Goal: Task Accomplishment & Management: Manage account settings

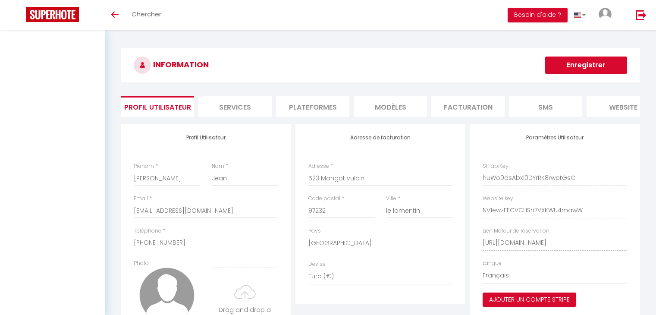
select select "136"
select select "28"
select select "fr"
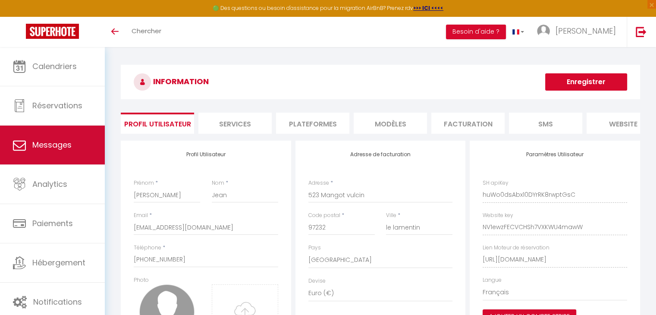
click at [63, 151] on link "Messages" at bounding box center [52, 145] width 105 height 39
select select "message"
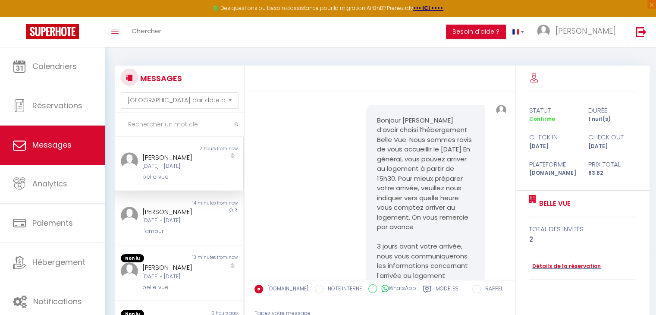
scroll to position [230, 0]
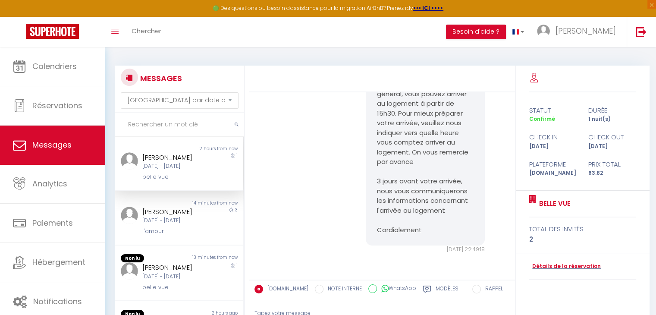
click at [324, 311] on div "Tapez votre message" at bounding box center [381, 313] width 255 height 21
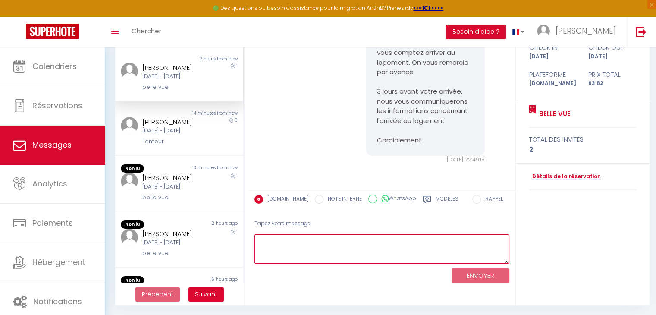
click at [319, 235] on textarea at bounding box center [381, 249] width 255 height 30
type textarea "l"
click at [316, 257] on textarea at bounding box center [381, 249] width 255 height 30
click at [433, 237] on textarea "vous récupère le clé dans une boite a clé a partir de 15h" at bounding box center [381, 249] width 255 height 30
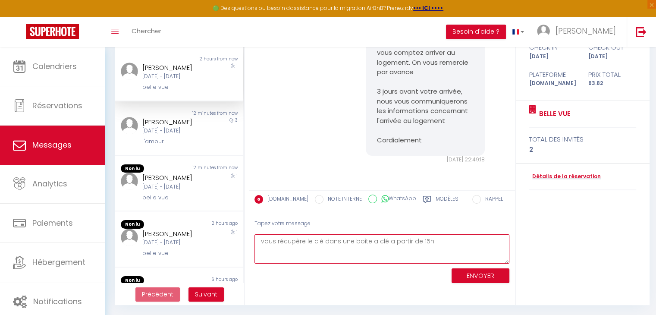
click at [264, 242] on textarea "vous récupère le clé dans une boite a clé a partir de 15h" at bounding box center [381, 249] width 255 height 30
click at [443, 245] on textarea "Vous récupère le clé dans une boite a clé a partir de 15h" at bounding box center [381, 249] width 255 height 30
type textarea "Vous récupère le clé dans une boite a clé a partir de 15h."
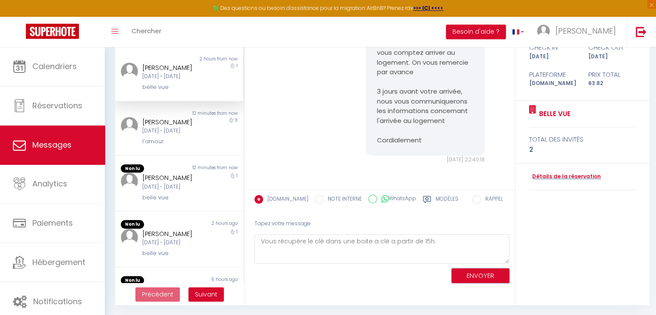
click at [502, 275] on button "ENVOYER" at bounding box center [481, 275] width 58 height 15
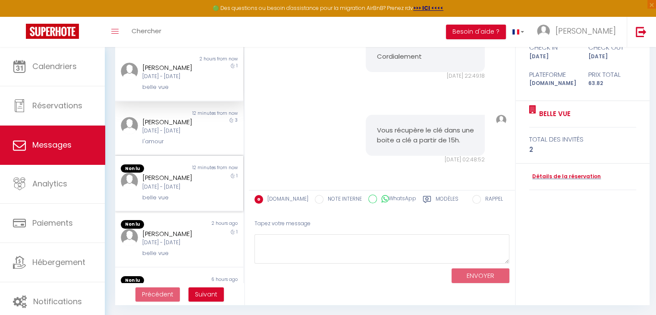
click at [162, 191] on div "[DATE] - [DATE]" at bounding box center [173, 187] width 63 height 8
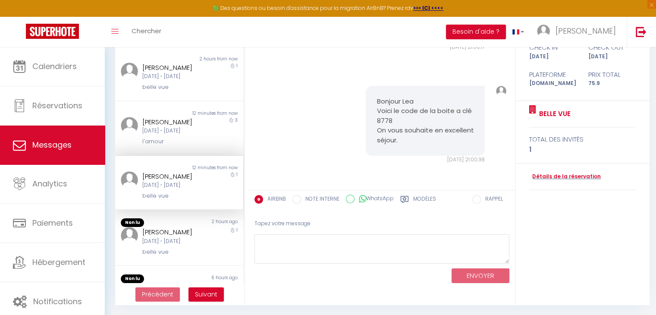
scroll to position [1812, 0]
click at [162, 227] on div "Non lu" at bounding box center [147, 222] width 64 height 9
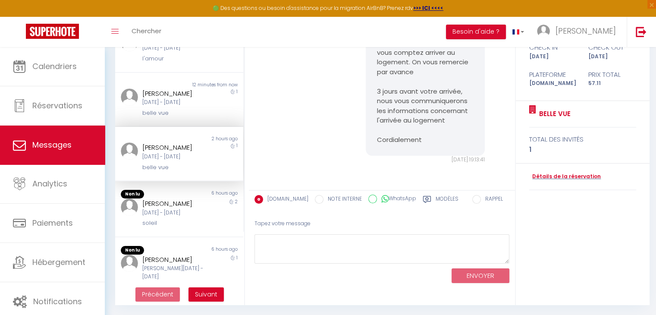
scroll to position [129, 0]
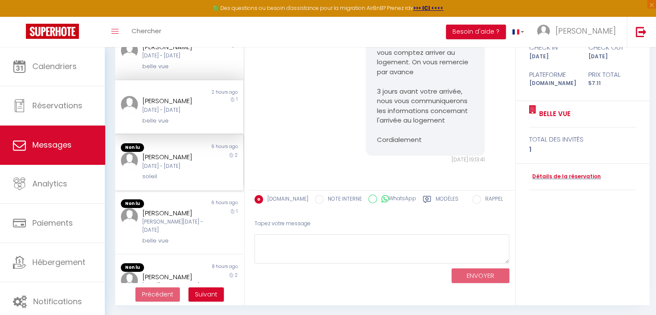
click at [181, 152] on div "6 hours ago" at bounding box center [211, 147] width 64 height 9
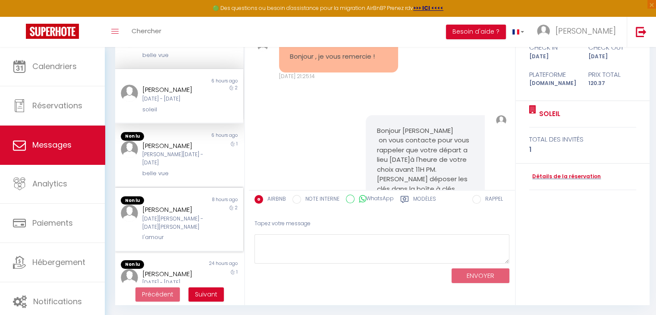
scroll to position [259, 0]
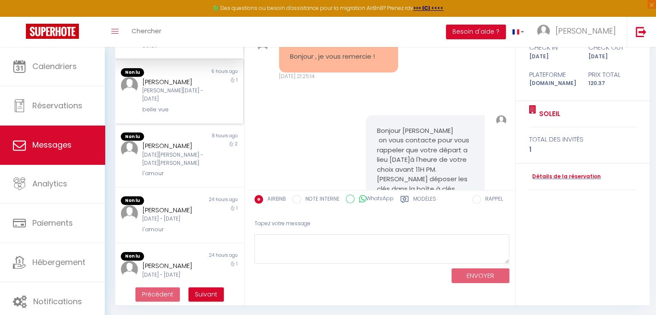
click at [171, 114] on div "belle vue" at bounding box center [173, 109] width 63 height 9
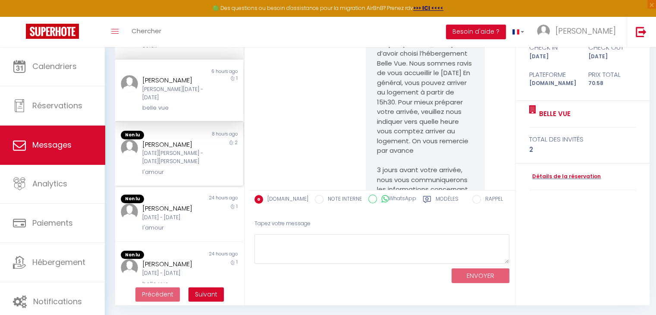
click at [182, 166] on div "[DATE][PERSON_NAME] - [DATE][PERSON_NAME]" at bounding box center [173, 157] width 63 height 16
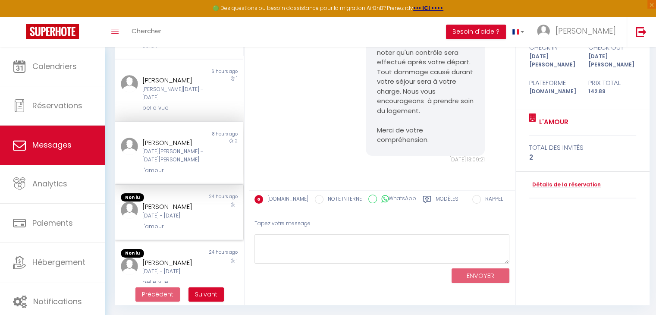
click at [163, 212] on div "[PERSON_NAME]" at bounding box center [173, 206] width 63 height 10
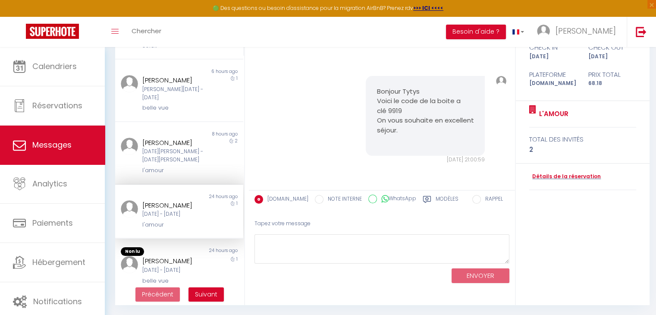
scroll to position [395, 0]
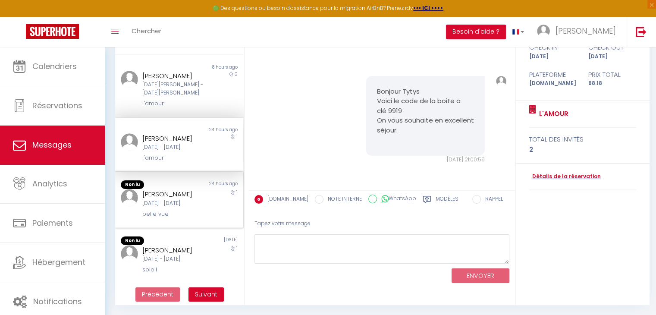
click at [179, 189] on div "[PERSON_NAME]" at bounding box center [173, 194] width 63 height 10
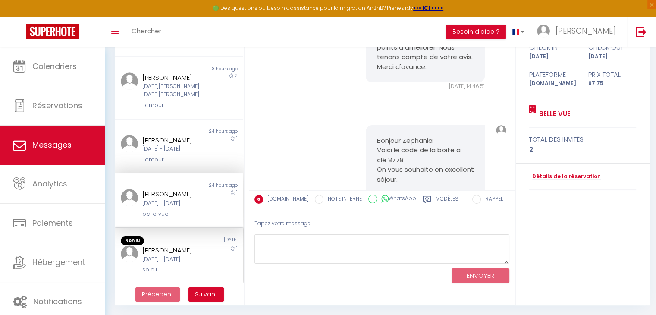
scroll to position [393, 0]
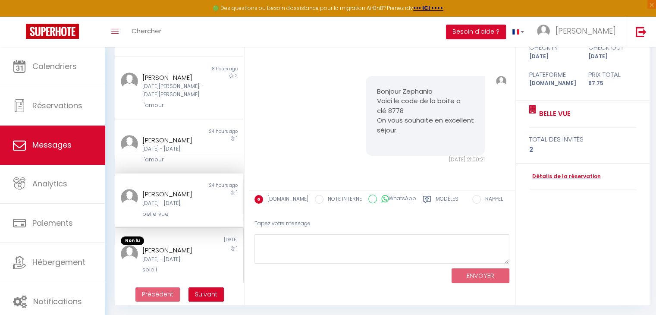
click at [192, 255] on div "[DATE] - [DATE]" at bounding box center [173, 259] width 63 height 8
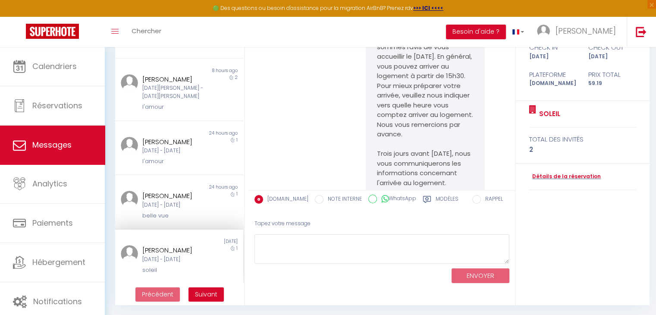
scroll to position [1325, 0]
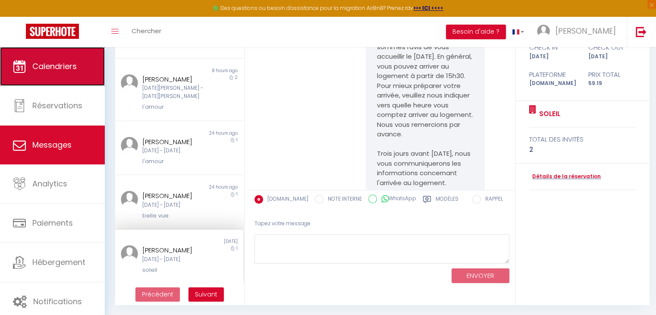
click at [67, 73] on link "Calendriers" at bounding box center [52, 66] width 105 height 39
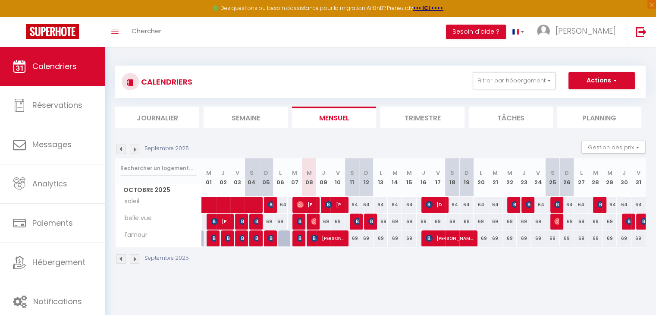
click at [309, 235] on div at bounding box center [314, 238] width 14 height 16
click at [316, 238] on img at bounding box center [314, 238] width 7 height 7
select select "OK"
select select "KO"
select select "0"
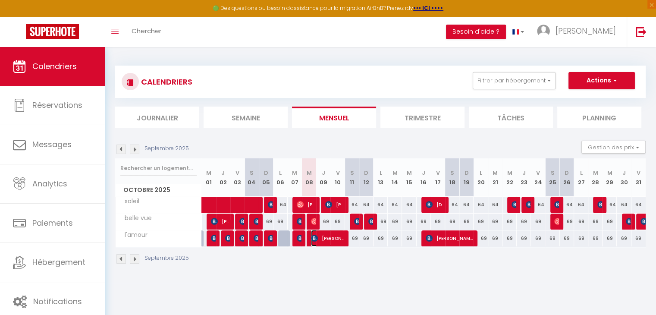
select select "0"
select select "1"
select select
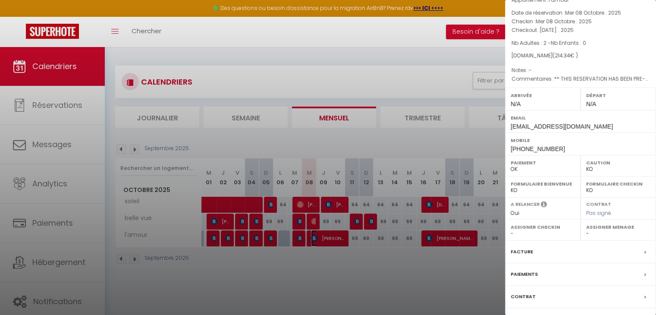
scroll to position [86, 0]
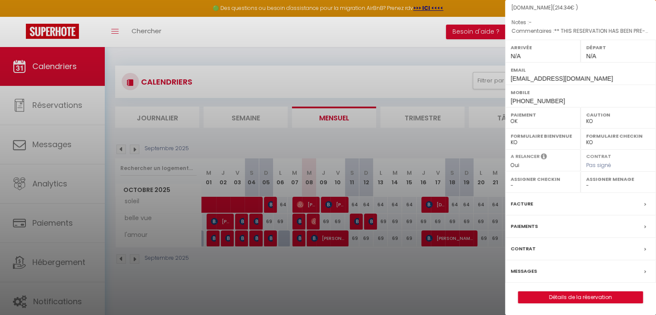
click at [631, 203] on div "Facture" at bounding box center [580, 204] width 151 height 22
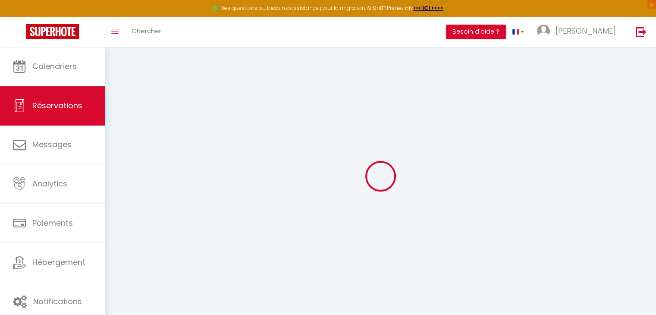
select select "service charge"
select select "taxes"
select select
checkbox input "false"
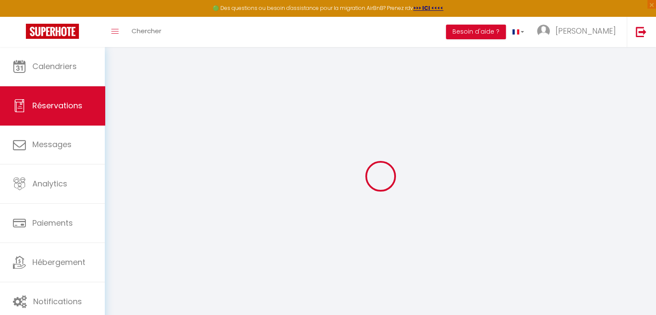
select select
checkbox input "false"
type textarea "** THIS RESERVATION HAS BEEN PRE-PAID ** BOOKING NOTE : Payment charge is EUR 2…"
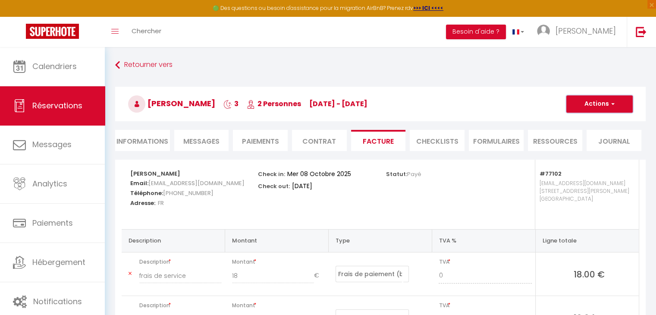
click at [611, 100] on button "Actions" at bounding box center [599, 103] width 66 height 17
click at [587, 133] on link "Aperçu et éditer" at bounding box center [593, 134] width 72 height 11
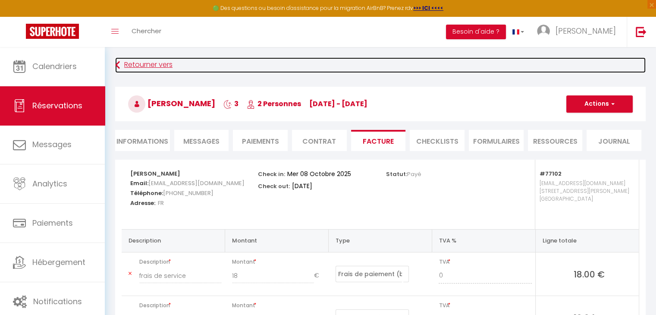
click at [133, 64] on link "Retourner vers" at bounding box center [380, 65] width 531 height 16
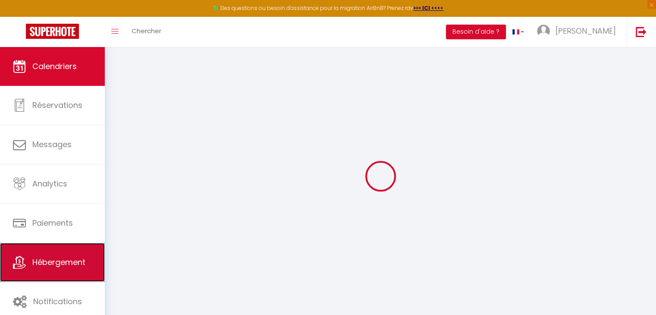
click at [71, 264] on span "Hébergement" at bounding box center [58, 262] width 53 height 11
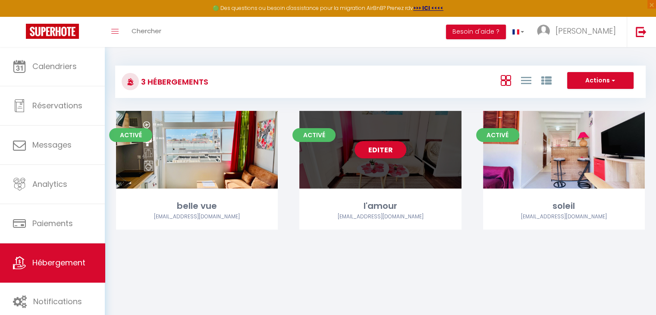
click at [405, 185] on div "Editer" at bounding box center [380, 150] width 162 height 78
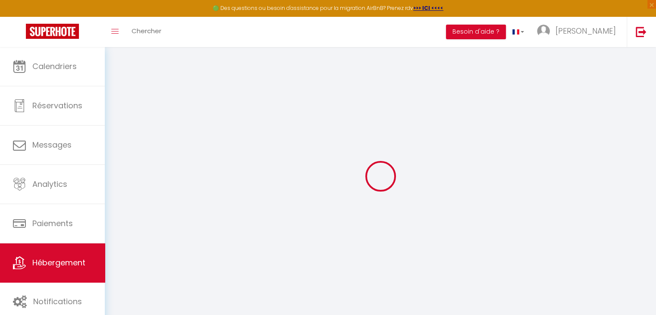
select select
checkbox input "false"
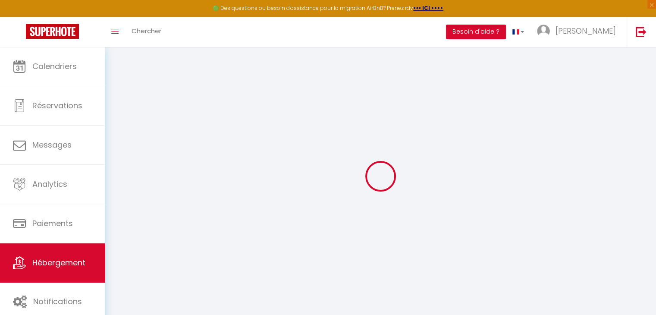
checkbox input "false"
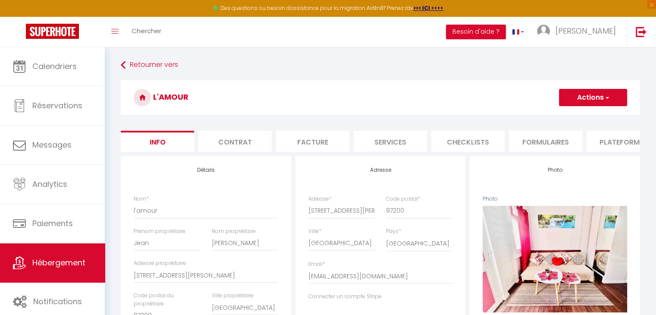
click at [315, 145] on li "Facture" at bounding box center [312, 141] width 73 height 21
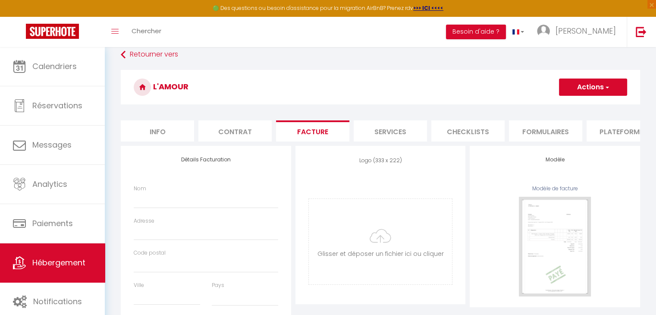
scroll to position [86, 0]
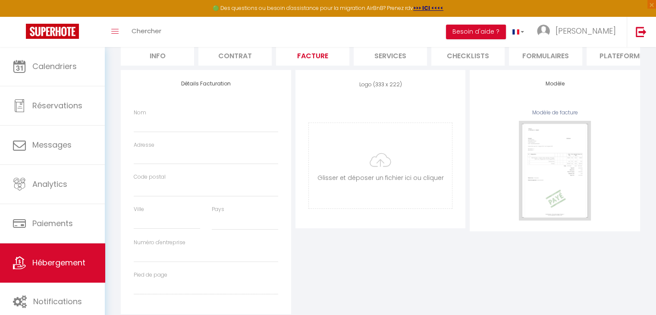
select select
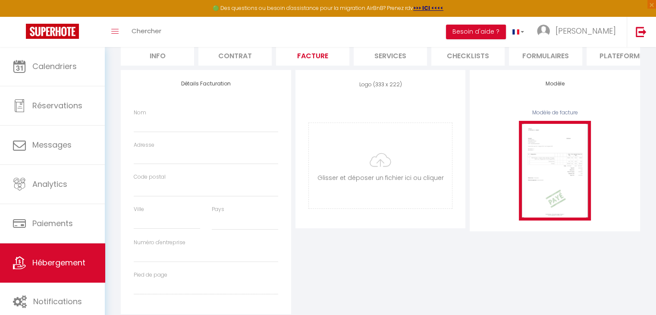
scroll to position [113, 0]
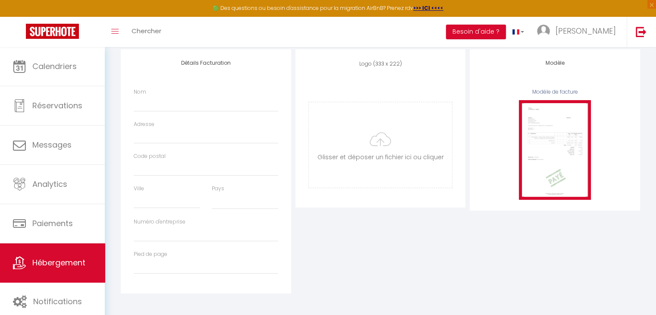
click at [562, 142] on img at bounding box center [555, 150] width 72 height 100
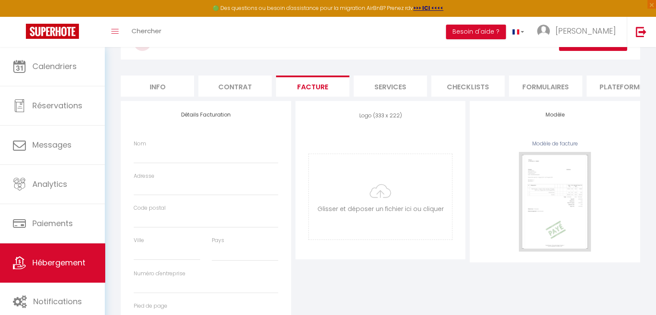
scroll to position [0, 0]
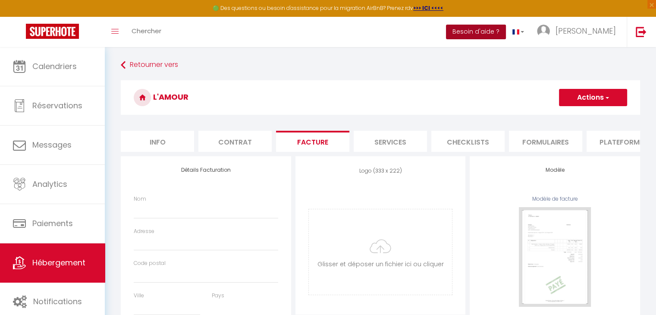
click at [506, 29] on button "Besoin d'aide ?" at bounding box center [476, 32] width 60 height 15
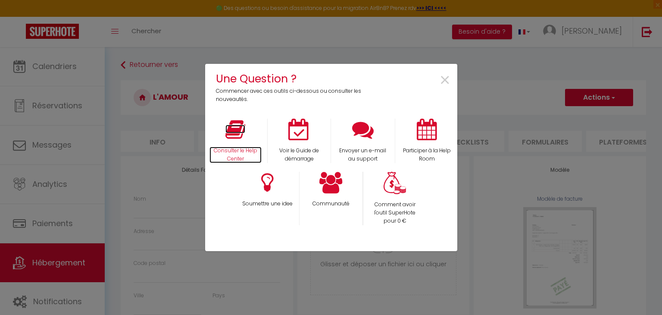
click at [243, 138] on icon at bounding box center [236, 130] width 20 height 22
click at [443, 80] on span "×" at bounding box center [445, 80] width 12 height 27
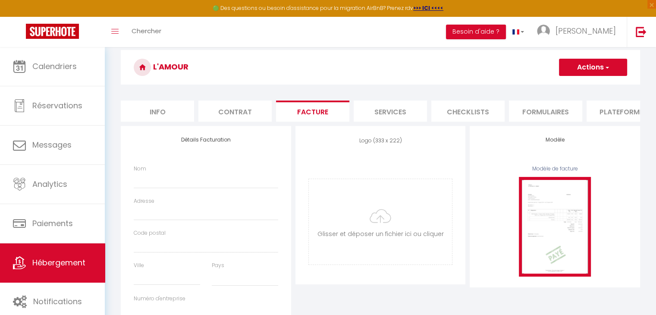
scroll to position [27, 0]
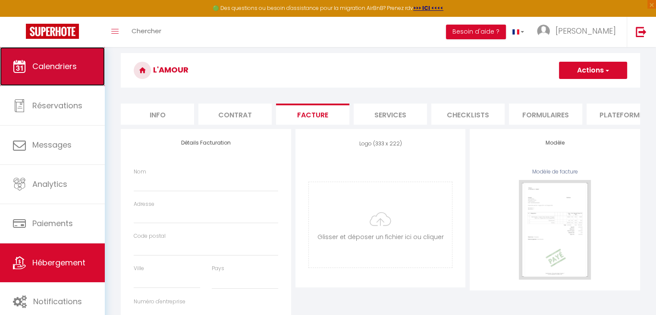
click at [48, 63] on span "Calendriers" at bounding box center [54, 66] width 44 height 11
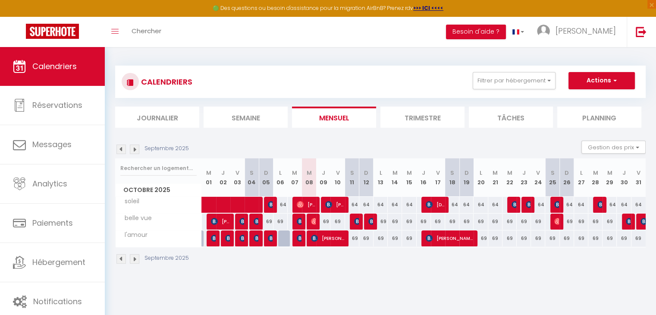
click at [124, 150] on img at bounding box center [120, 148] width 9 height 9
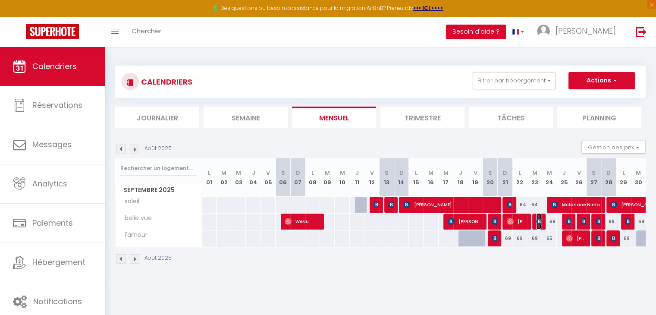
click at [539, 220] on img at bounding box center [539, 221] width 7 height 7
select select "OK"
select select "KO"
select select "0"
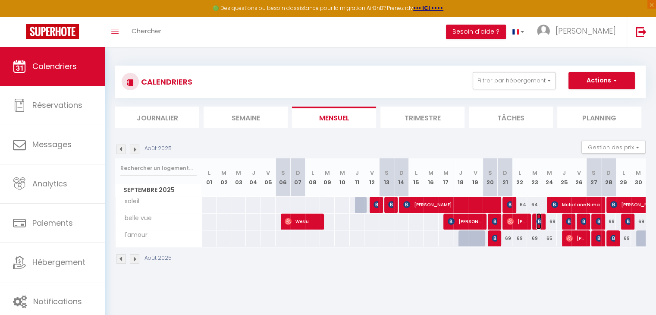
select select "1"
select select
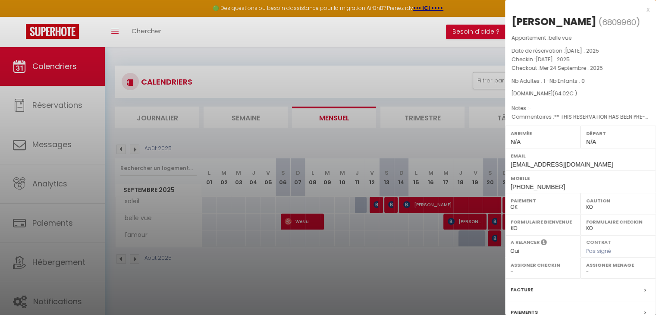
drag, startPoint x: 435, startPoint y: 268, endPoint x: 498, endPoint y: 220, distance: 78.8
click at [439, 264] on div at bounding box center [328, 157] width 656 height 315
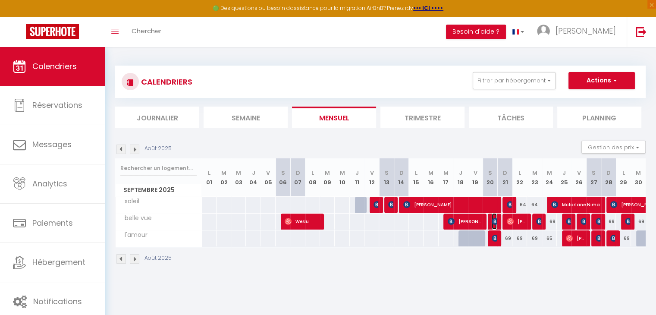
click at [493, 218] on img at bounding box center [495, 221] width 7 height 7
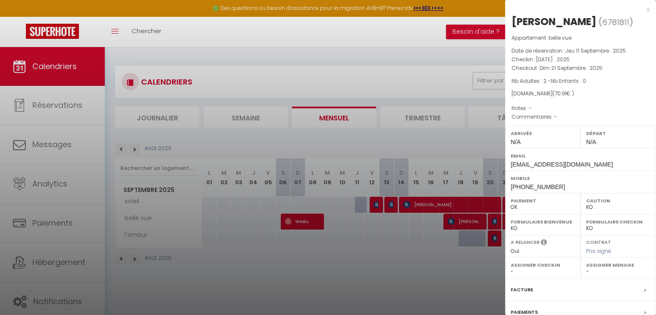
drag, startPoint x: 435, startPoint y: 271, endPoint x: 434, endPoint y: 249, distance: 22.4
click at [435, 269] on div at bounding box center [328, 157] width 656 height 315
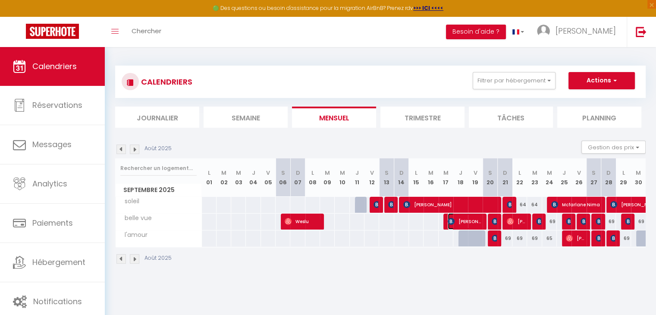
click at [455, 223] on span "[PERSON_NAME]" at bounding box center [465, 221] width 34 height 16
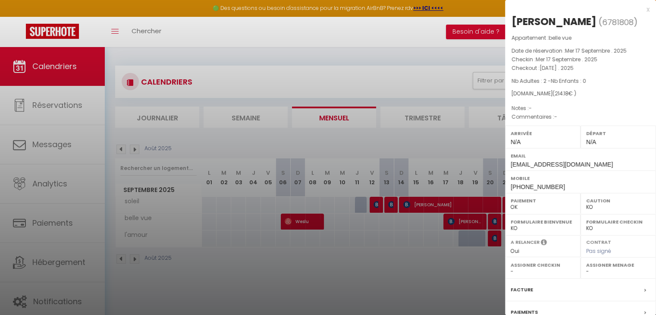
click at [421, 270] on div at bounding box center [328, 157] width 656 height 315
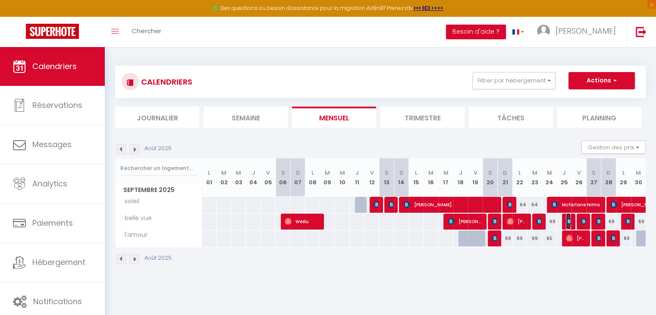
click at [568, 220] on img at bounding box center [569, 221] width 7 height 7
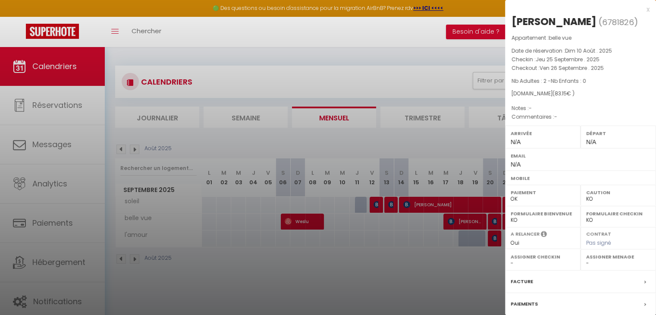
drag, startPoint x: 435, startPoint y: 275, endPoint x: 552, endPoint y: 240, distance: 122.3
click at [440, 273] on div at bounding box center [328, 157] width 656 height 315
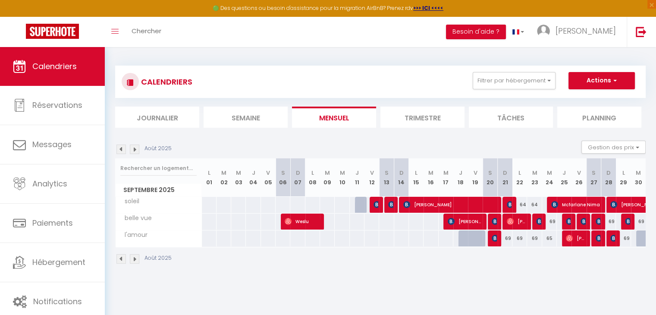
click at [589, 222] on div at bounding box center [582, 221] width 15 height 16
click at [585, 223] on img at bounding box center [584, 221] width 7 height 7
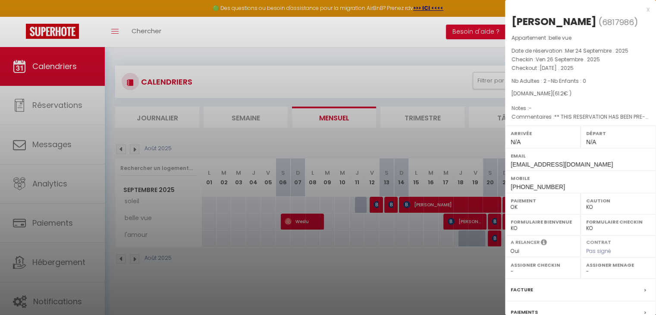
drag, startPoint x: 442, startPoint y: 261, endPoint x: 543, endPoint y: 230, distance: 106.0
click at [443, 261] on div at bounding box center [328, 157] width 656 height 315
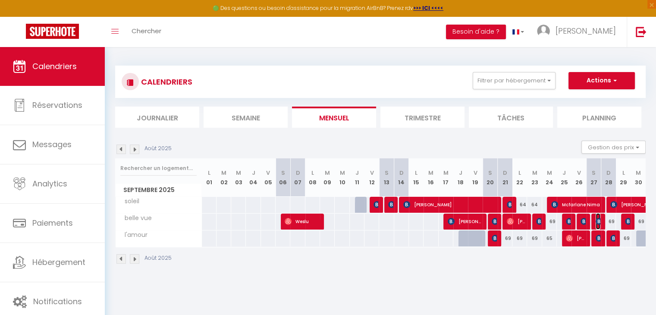
click at [597, 218] on img at bounding box center [599, 221] width 7 height 7
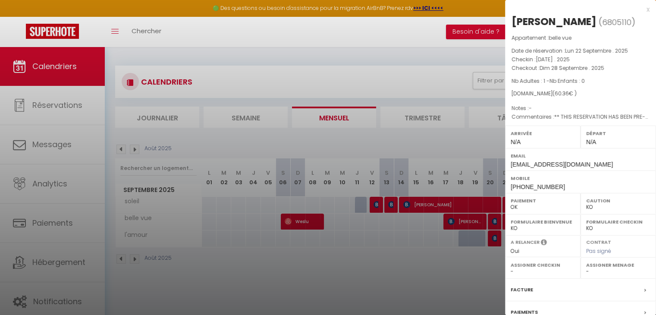
click at [380, 266] on div at bounding box center [328, 157] width 656 height 315
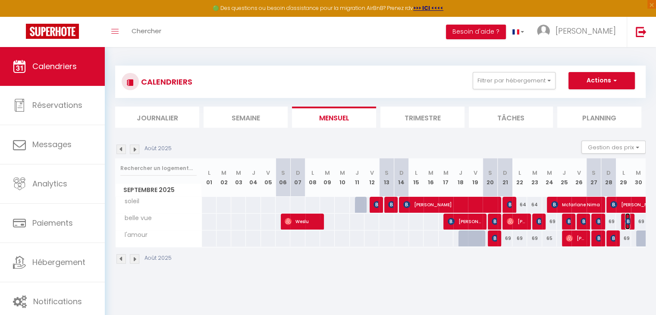
click at [626, 214] on span "[PERSON_NAME]" at bounding box center [627, 221] width 5 height 16
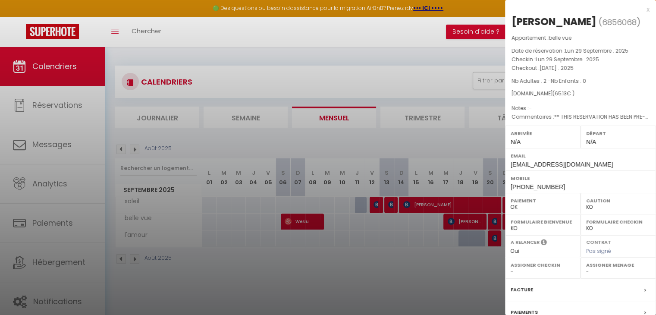
click at [432, 268] on div at bounding box center [328, 157] width 656 height 315
